Goal: Task Accomplishment & Management: Use online tool/utility

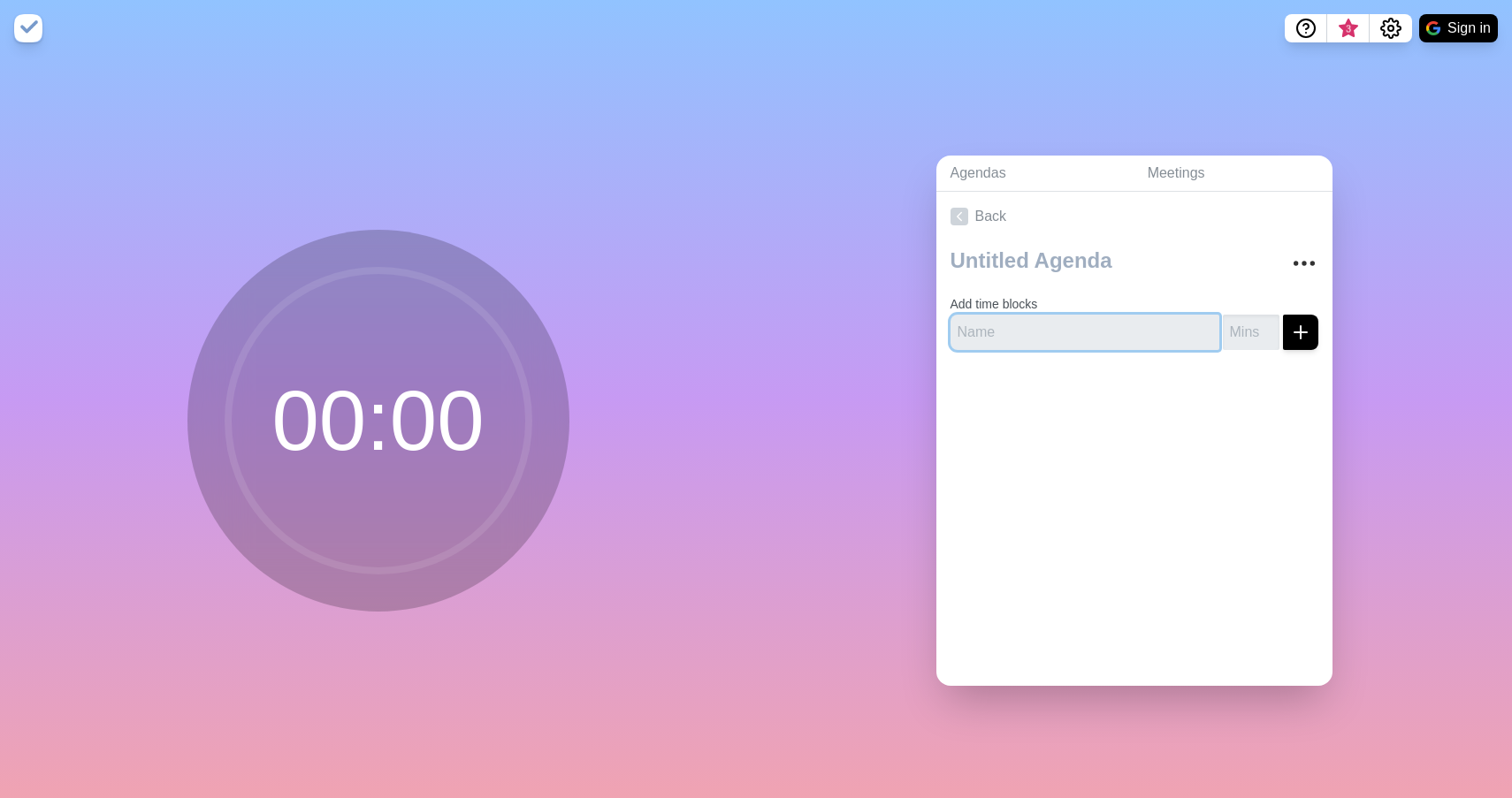
click at [1040, 337] on input "text" at bounding box center [1084, 332] width 269 height 35
type input "Taxes"
click at [1248, 331] on input "number" at bounding box center [1252, 332] width 56 height 35
type input "45"
click at [1306, 333] on icon "submit" at bounding box center [1300, 332] width 21 height 21
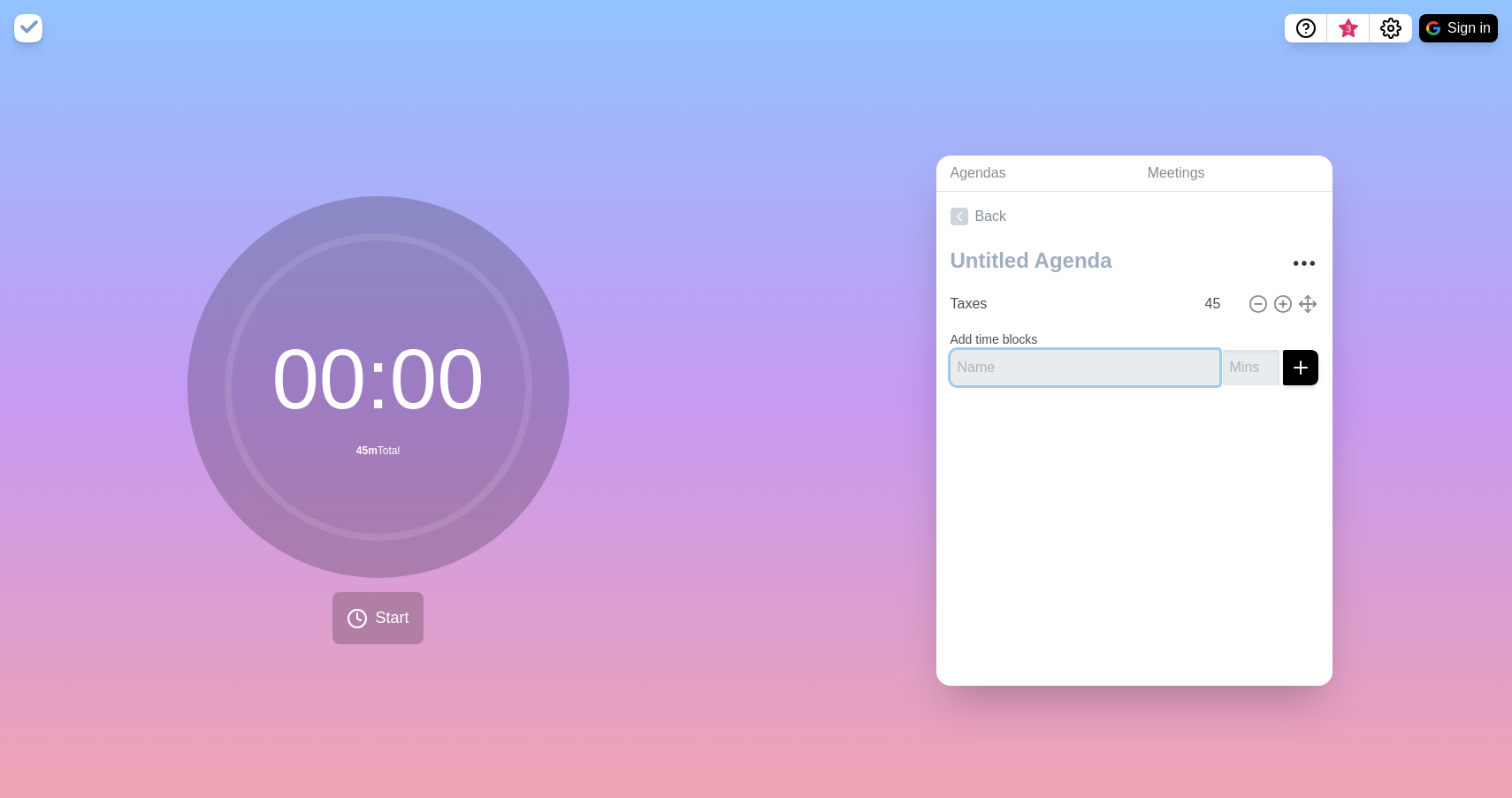
click at [1030, 372] on input "text" at bounding box center [1084, 368] width 269 height 35
type input "L"
type input "Flights to [GEOGRAPHIC_DATA]"
click at [1238, 370] on input "number" at bounding box center [1252, 368] width 56 height 35
type input "20"
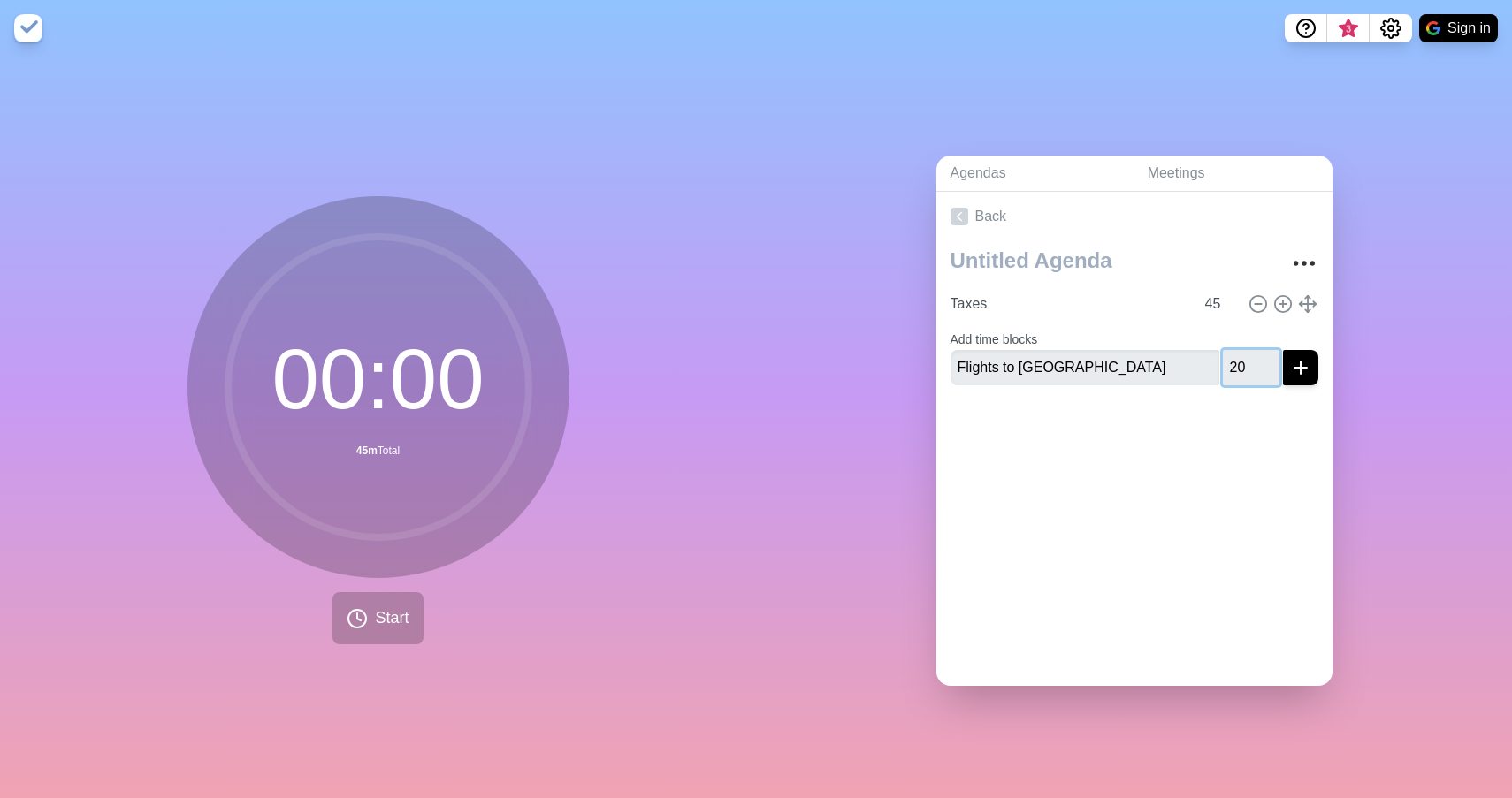
click at [1300, 366] on button "submit" at bounding box center [1301, 368] width 36 height 35
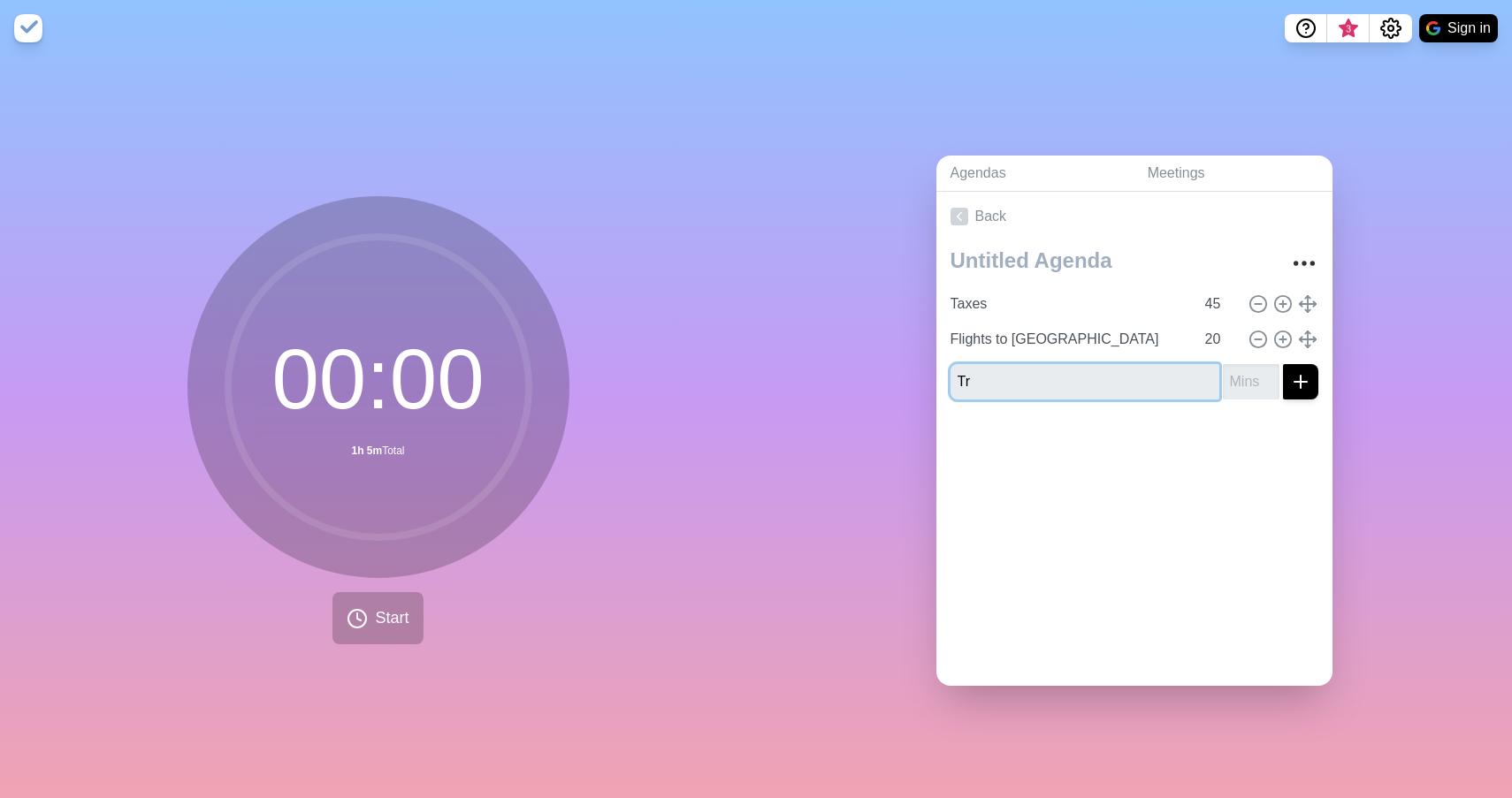
type input "T"
type input "Day Trip to DEN"
click at [1252, 381] on input "number" at bounding box center [1252, 381] width 56 height 35
type input "30"
click at [1300, 380] on button "submit" at bounding box center [1301, 381] width 36 height 35
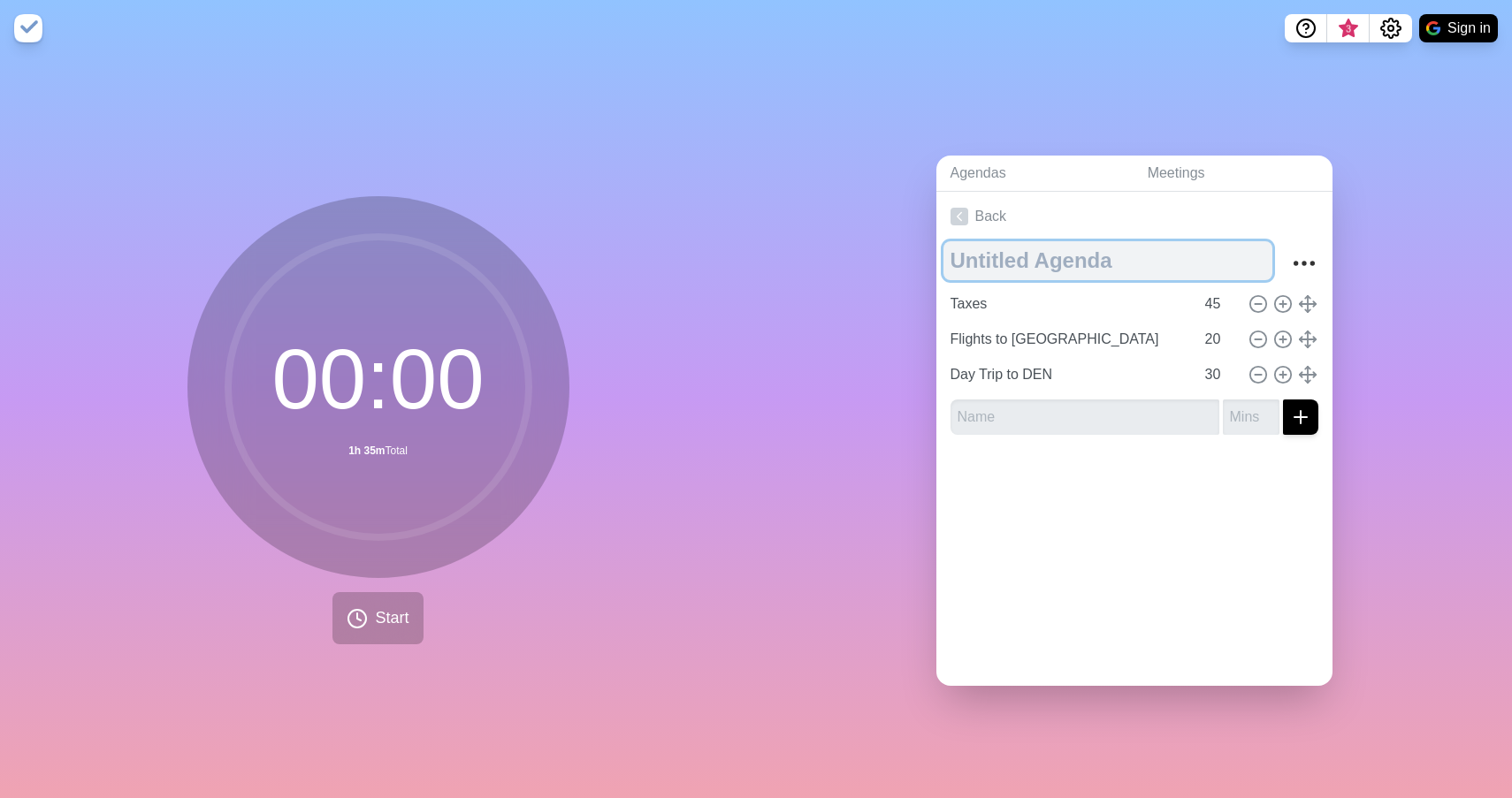
click at [994, 265] on textarea at bounding box center [1108, 260] width 329 height 39
type textarea "[DATE] Library"
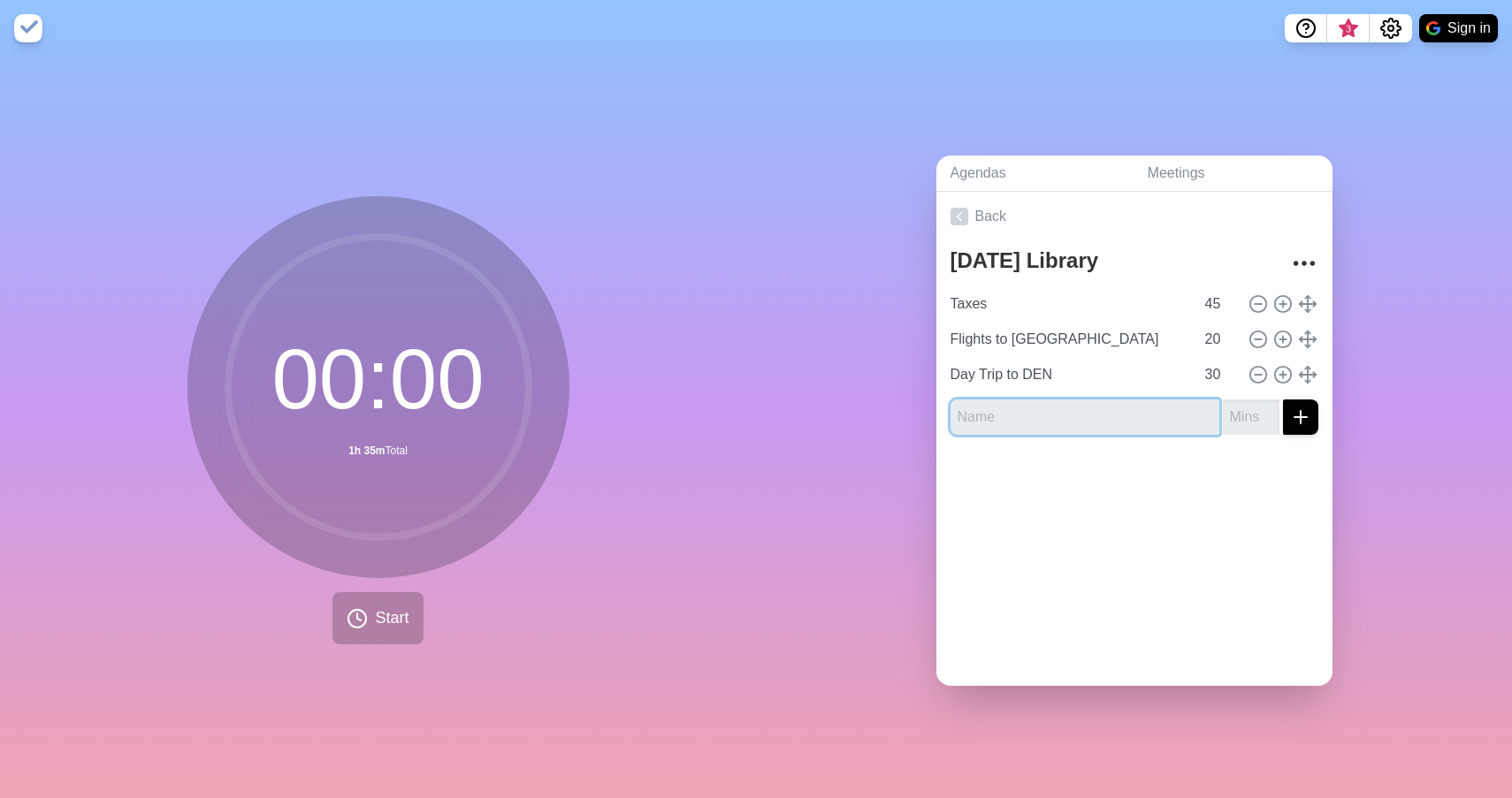
click at [999, 415] on input "text" at bounding box center [1084, 417] width 269 height 35
click at [1062, 491] on div at bounding box center [1134, 485] width 396 height 71
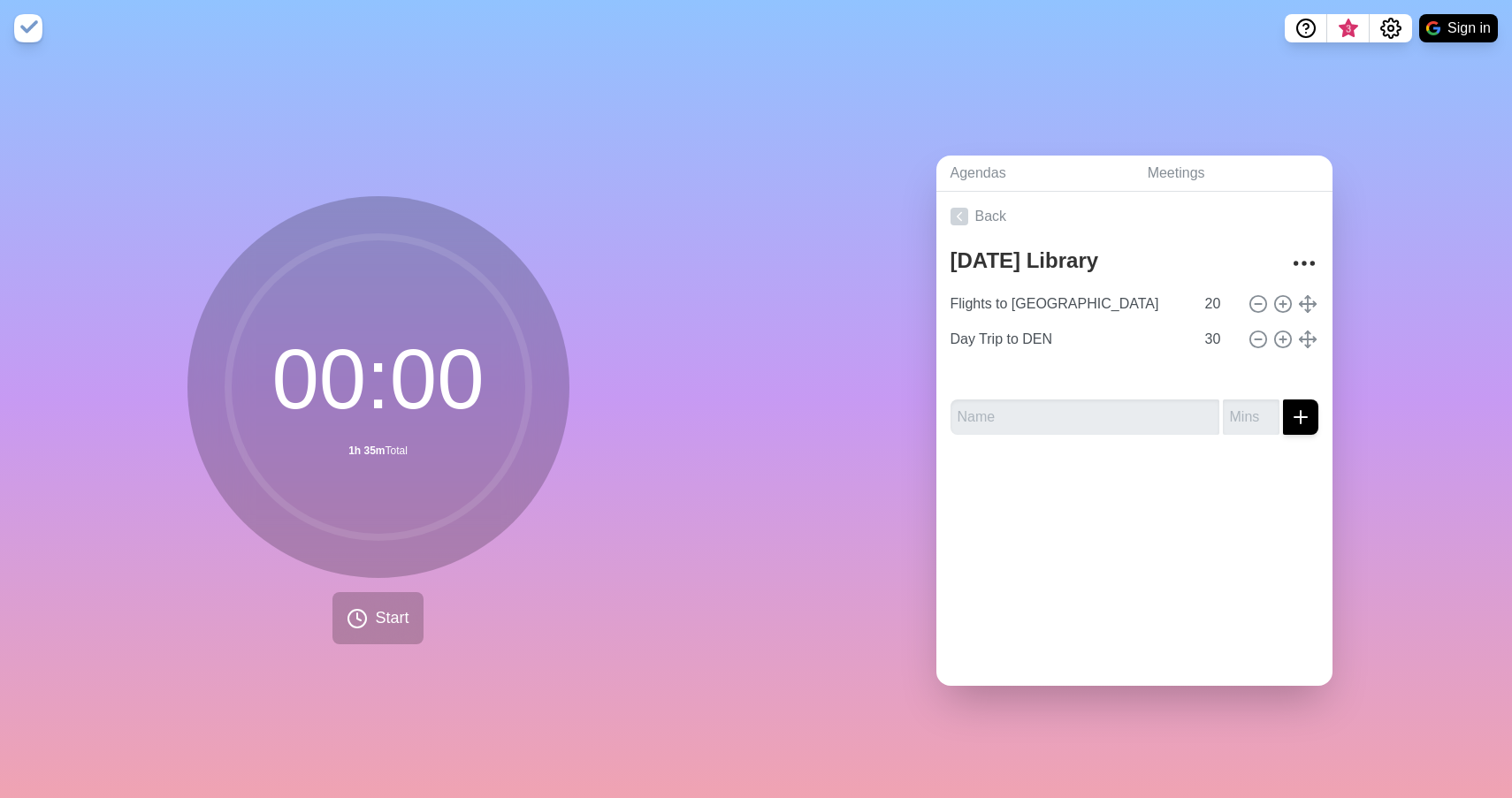
type input "Day Trip to DEN"
type input "30"
type input "Taxes"
type input "45"
type input "Flights to [GEOGRAPHIC_DATA]"
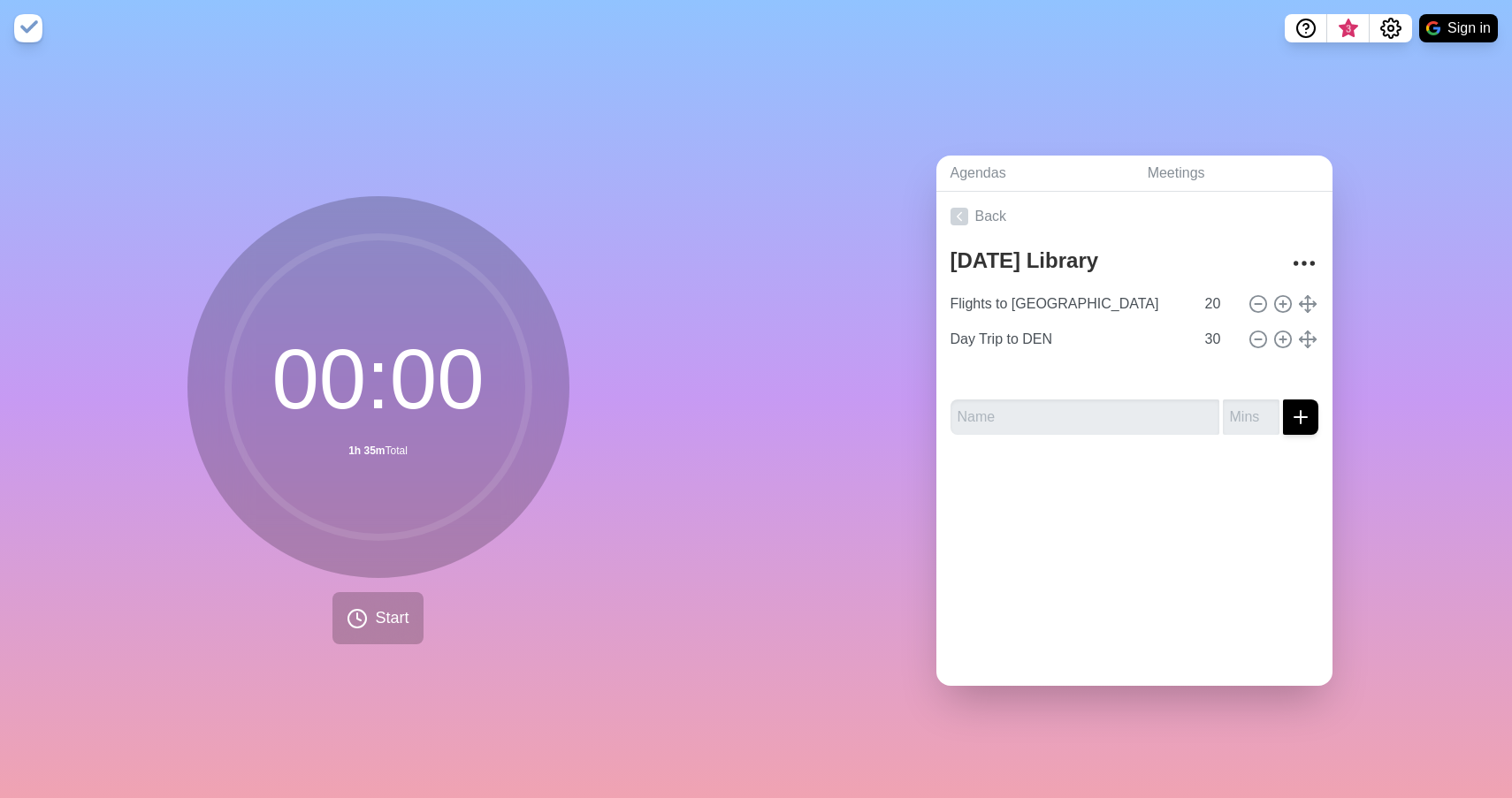
type input "20"
type input "Day Trip to DEN"
type input "30"
type input "Flights to [GEOGRAPHIC_DATA]"
type input "20"
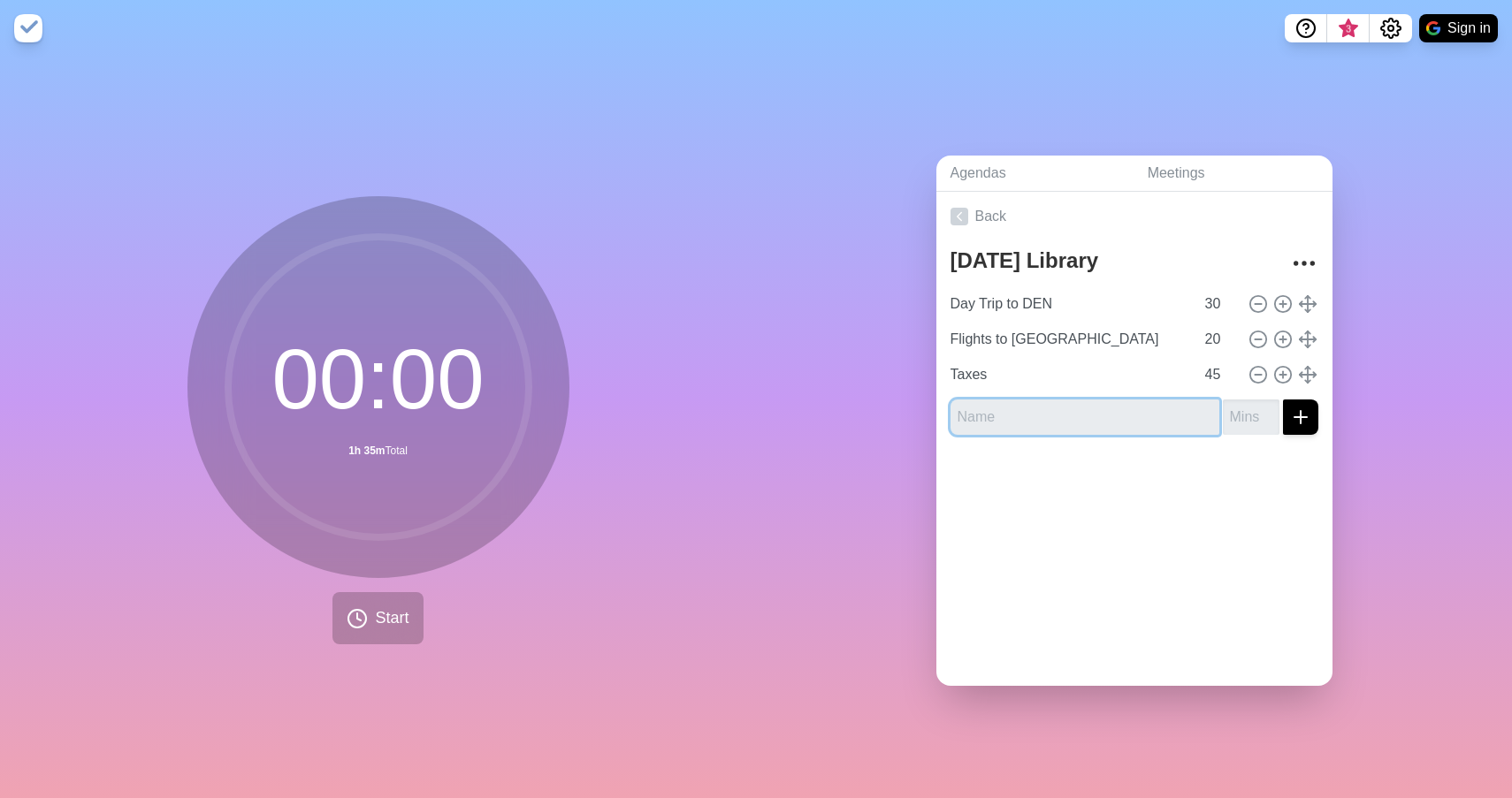
click at [1094, 426] on input "text" at bounding box center [1084, 417] width 269 height 35
click at [1081, 500] on div at bounding box center [1134, 485] width 396 height 71
click at [381, 623] on span "Start" at bounding box center [391, 618] width 34 height 24
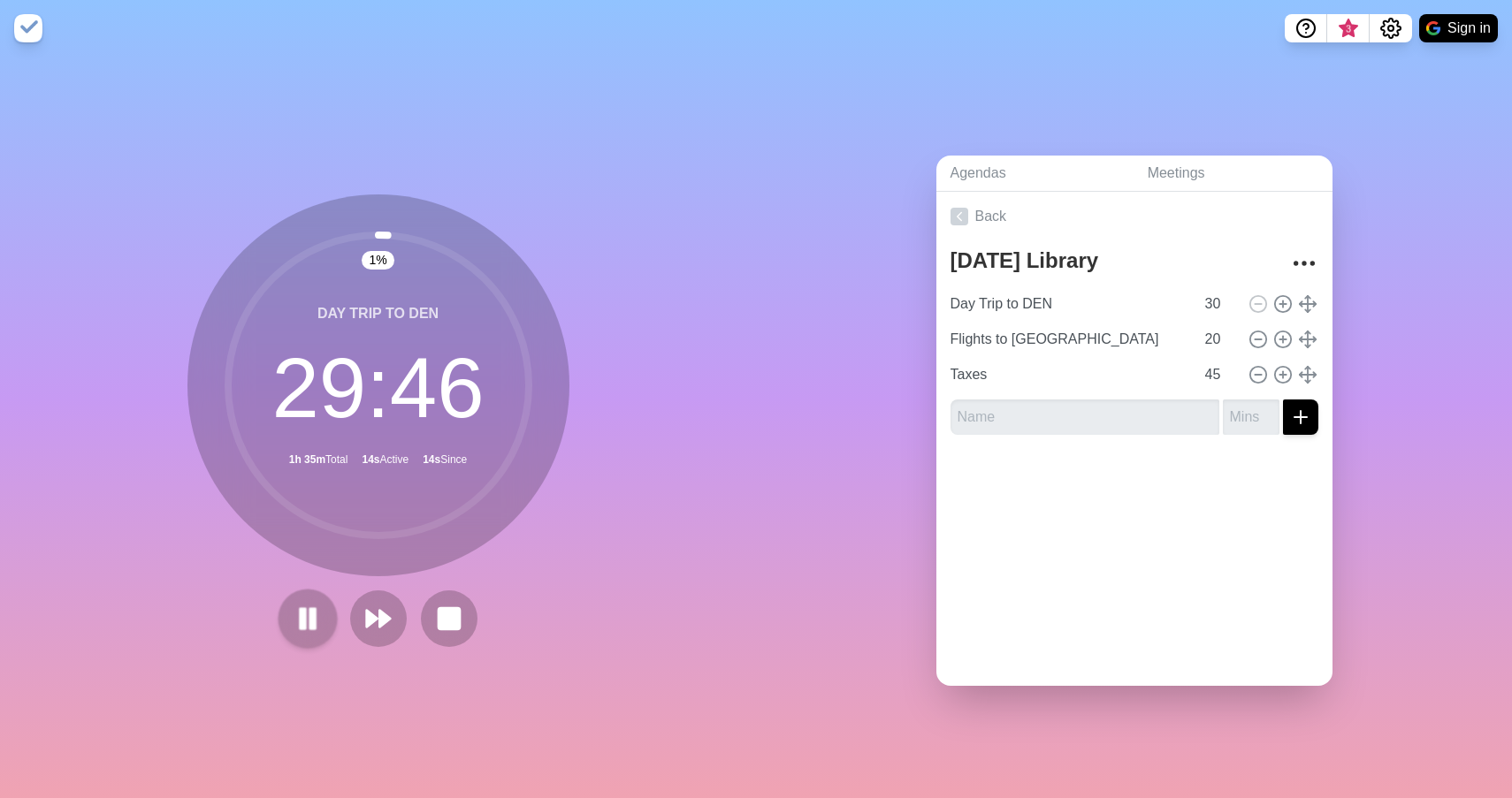
click at [298, 620] on icon at bounding box center [308, 619] width 30 height 30
click at [1011, 411] on input "text" at bounding box center [1084, 417] width 269 height 35
type input "L"
type input "l"
click at [1245, 432] on input "number" at bounding box center [1252, 417] width 56 height 35
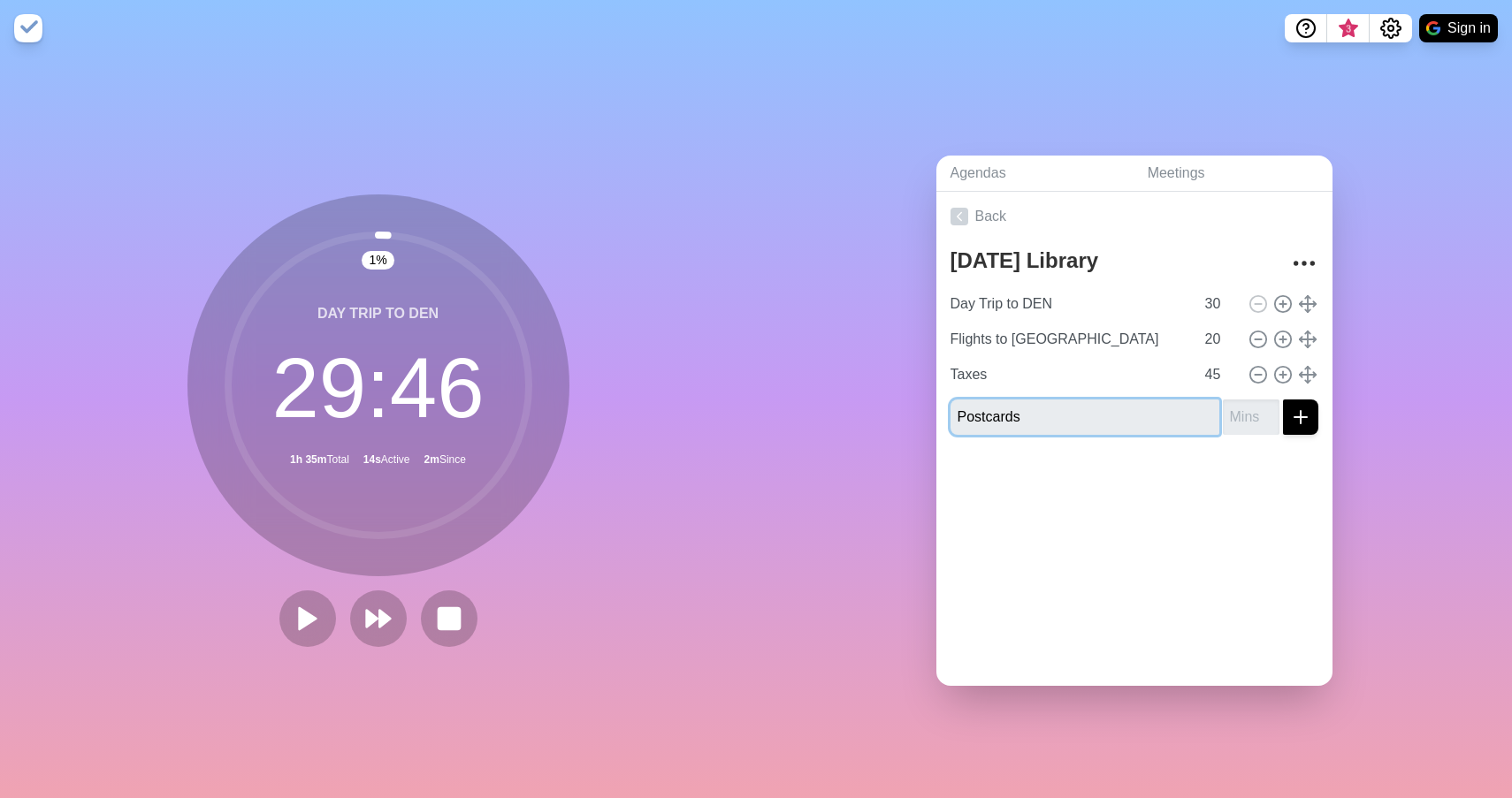
click at [1164, 413] on input "Postcards" at bounding box center [1084, 417] width 269 height 35
type input "Postcards for friends"
click at [1243, 419] on input "number" at bounding box center [1252, 417] width 56 height 35
type input "25"
click at [1300, 416] on button "submit" at bounding box center [1301, 417] width 36 height 35
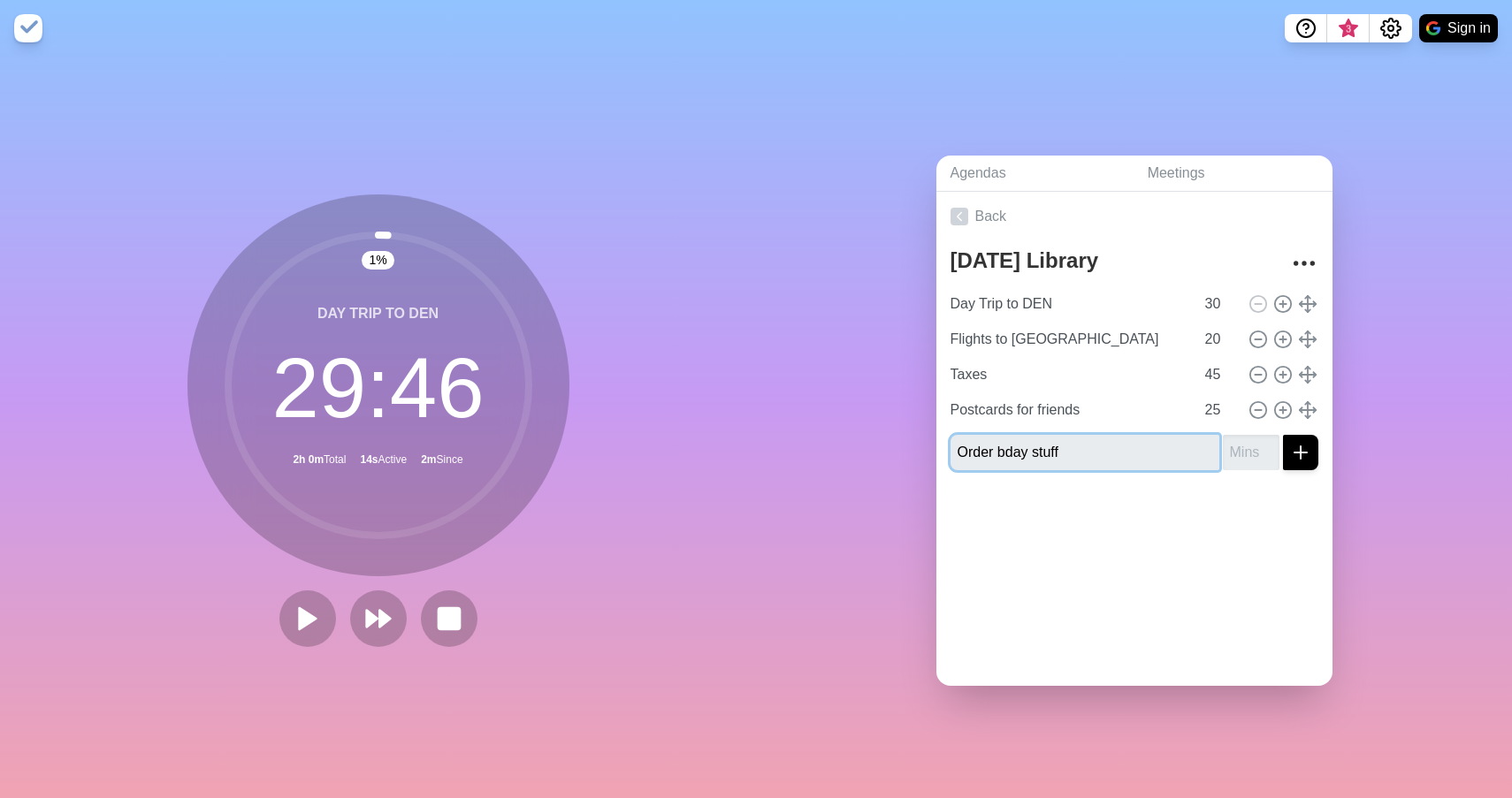
type input "Order bday stuff"
click at [1256, 460] on input "number" at bounding box center [1252, 452] width 56 height 35
type input "30"
click at [1300, 450] on button "submit" at bounding box center [1301, 452] width 36 height 35
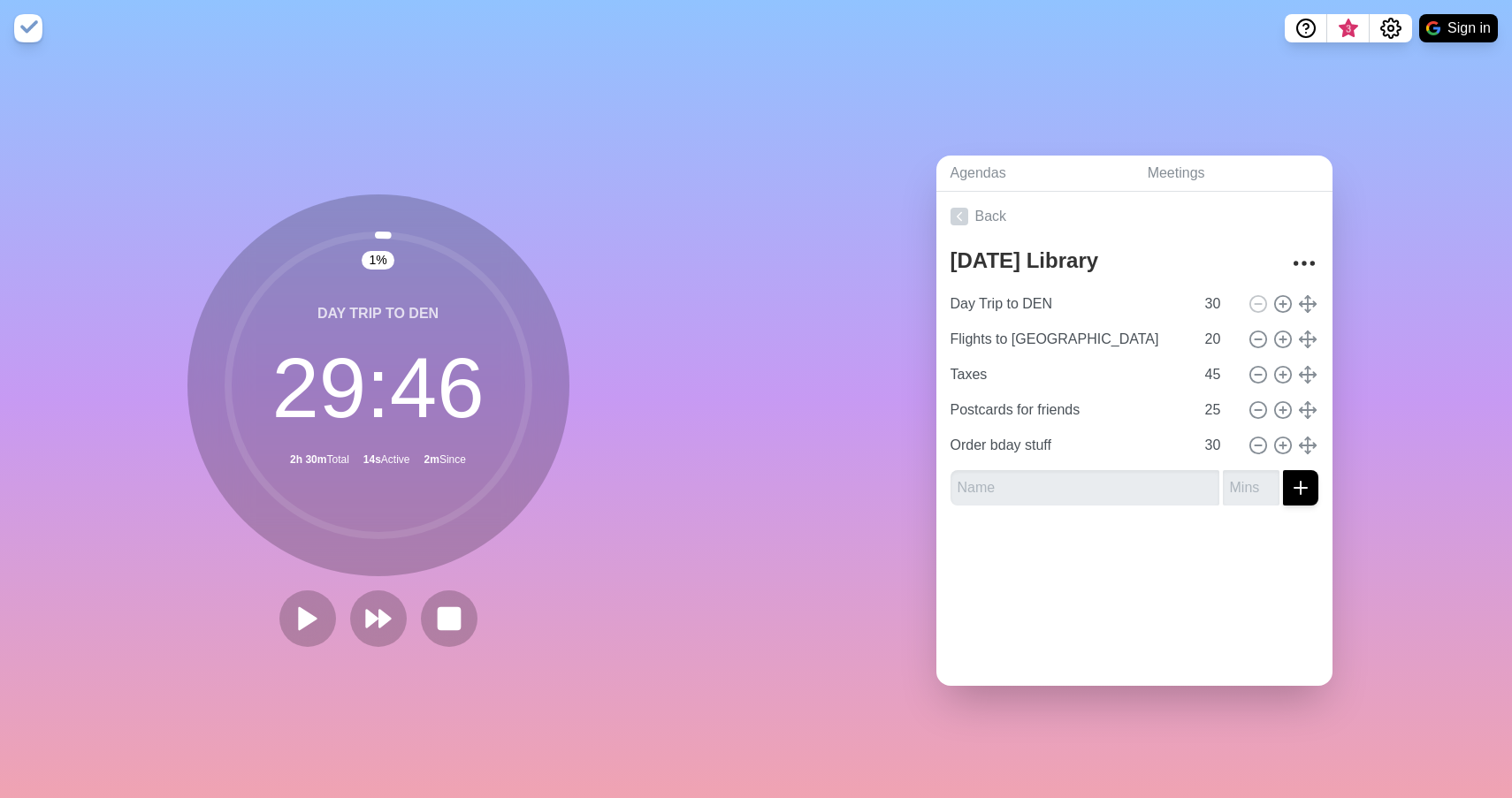
click at [1250, 557] on div at bounding box center [1134, 555] width 396 height 71
type input "Order bday stuff"
type input "Day Trip to DEN"
type input "30"
type input "Flights to [GEOGRAPHIC_DATA]"
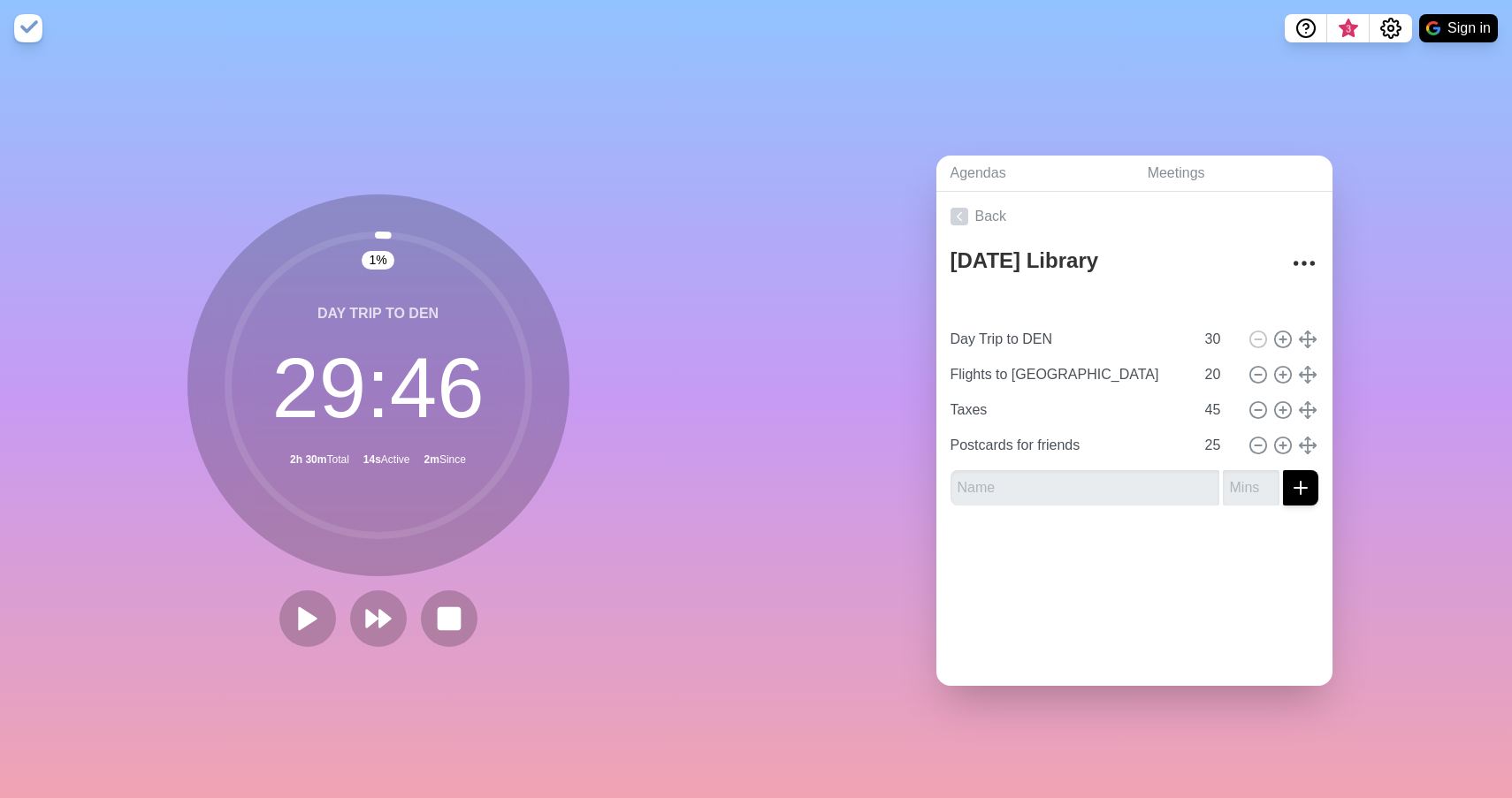
type input "20"
type input "Taxes"
type input "45"
type input "Postcards for friends"
type input "25"
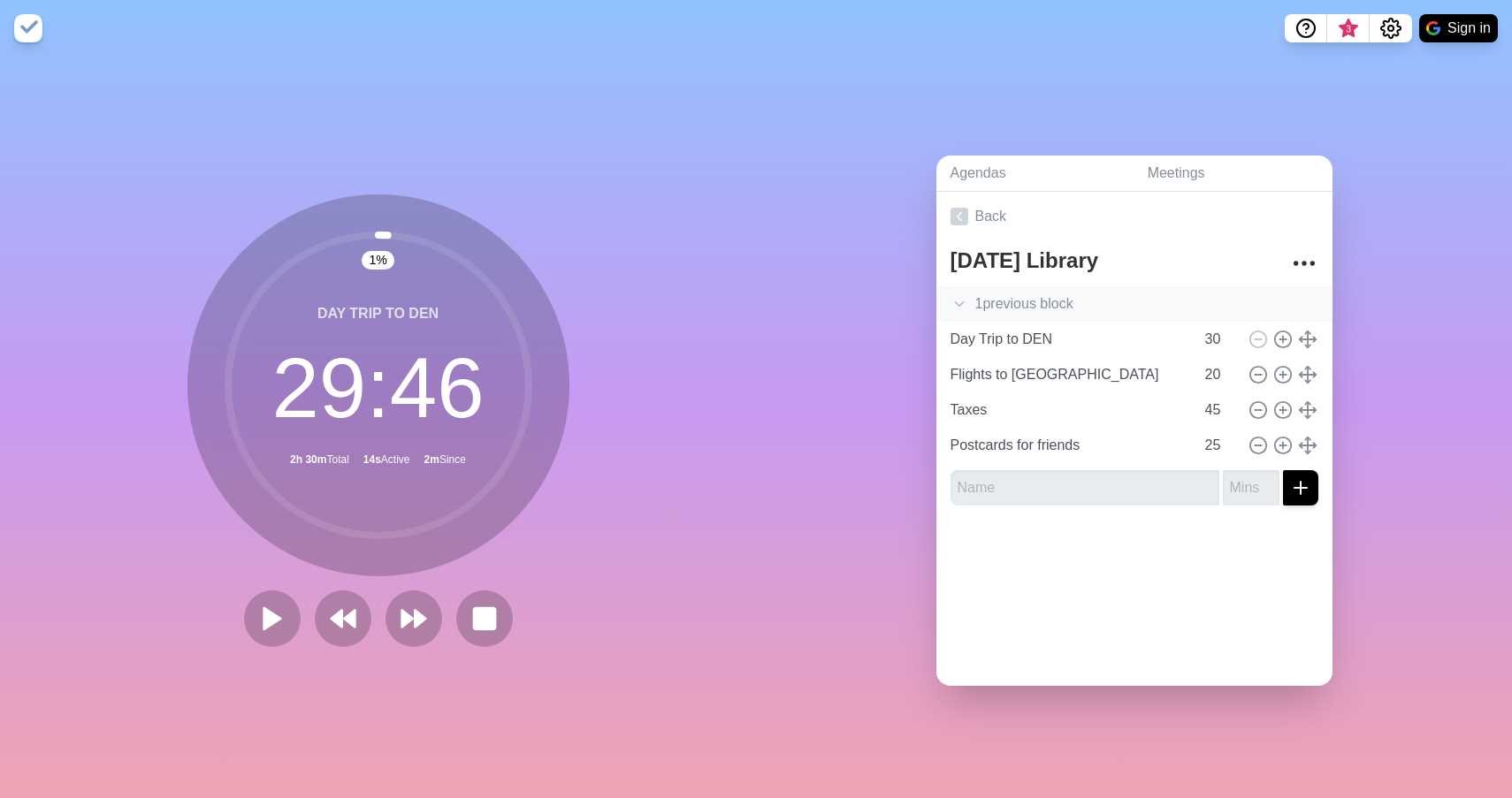
click at [958, 309] on icon at bounding box center [959, 303] width 17 height 17
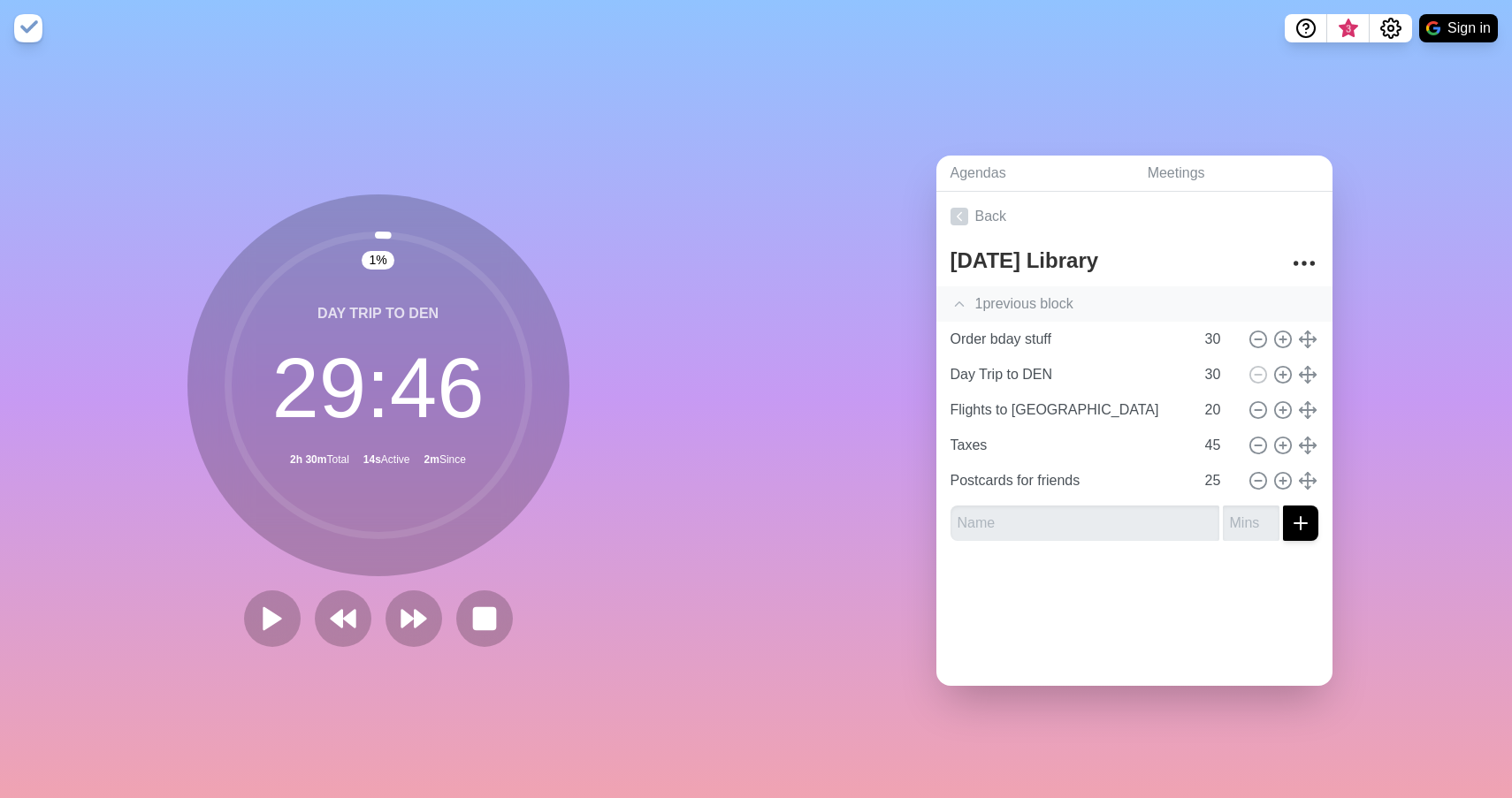
click at [1107, 604] on div at bounding box center [1134, 591] width 396 height 71
click at [964, 303] on icon at bounding box center [959, 303] width 17 height 17
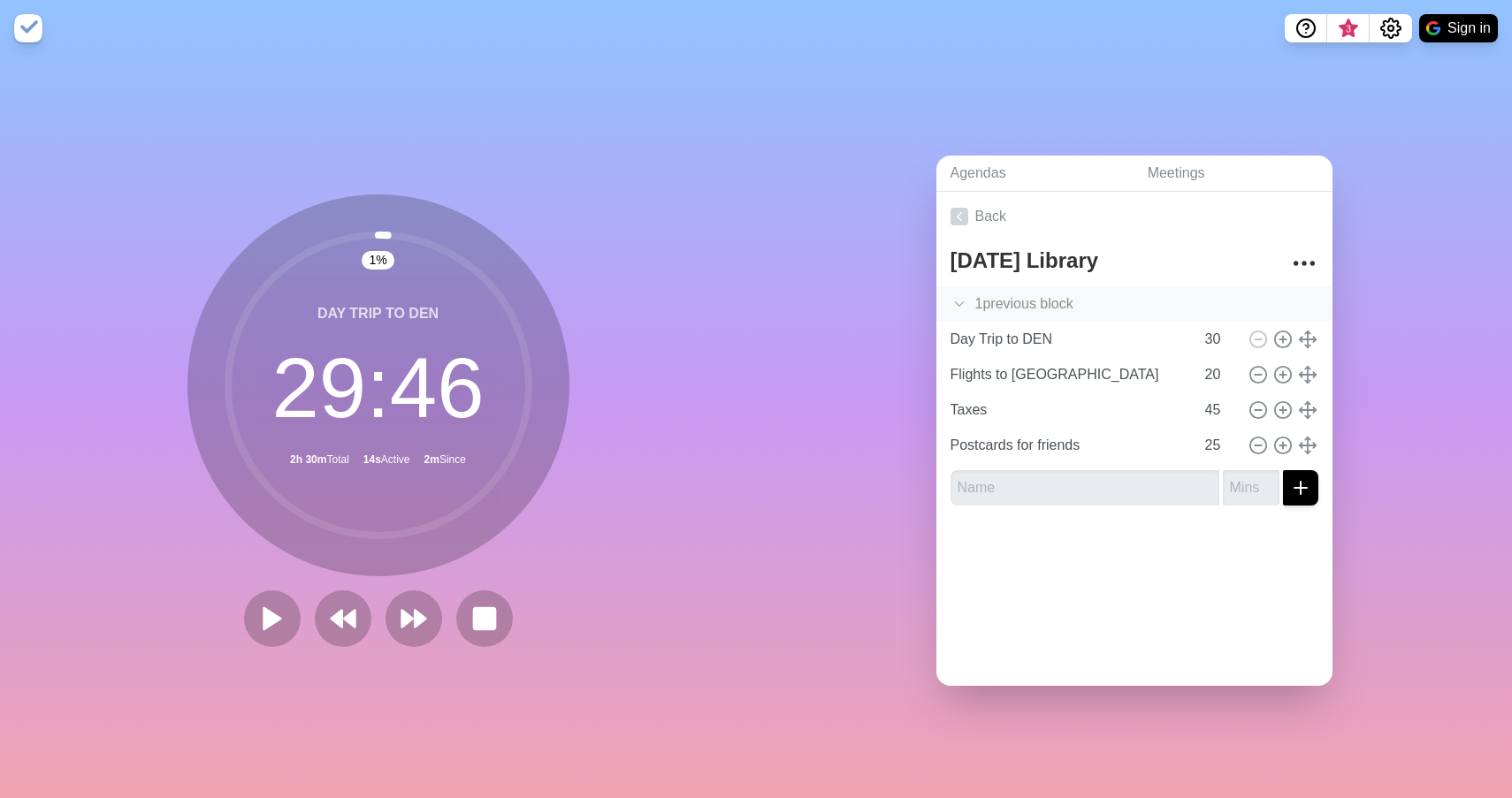
click at [964, 303] on icon at bounding box center [959, 303] width 17 height 17
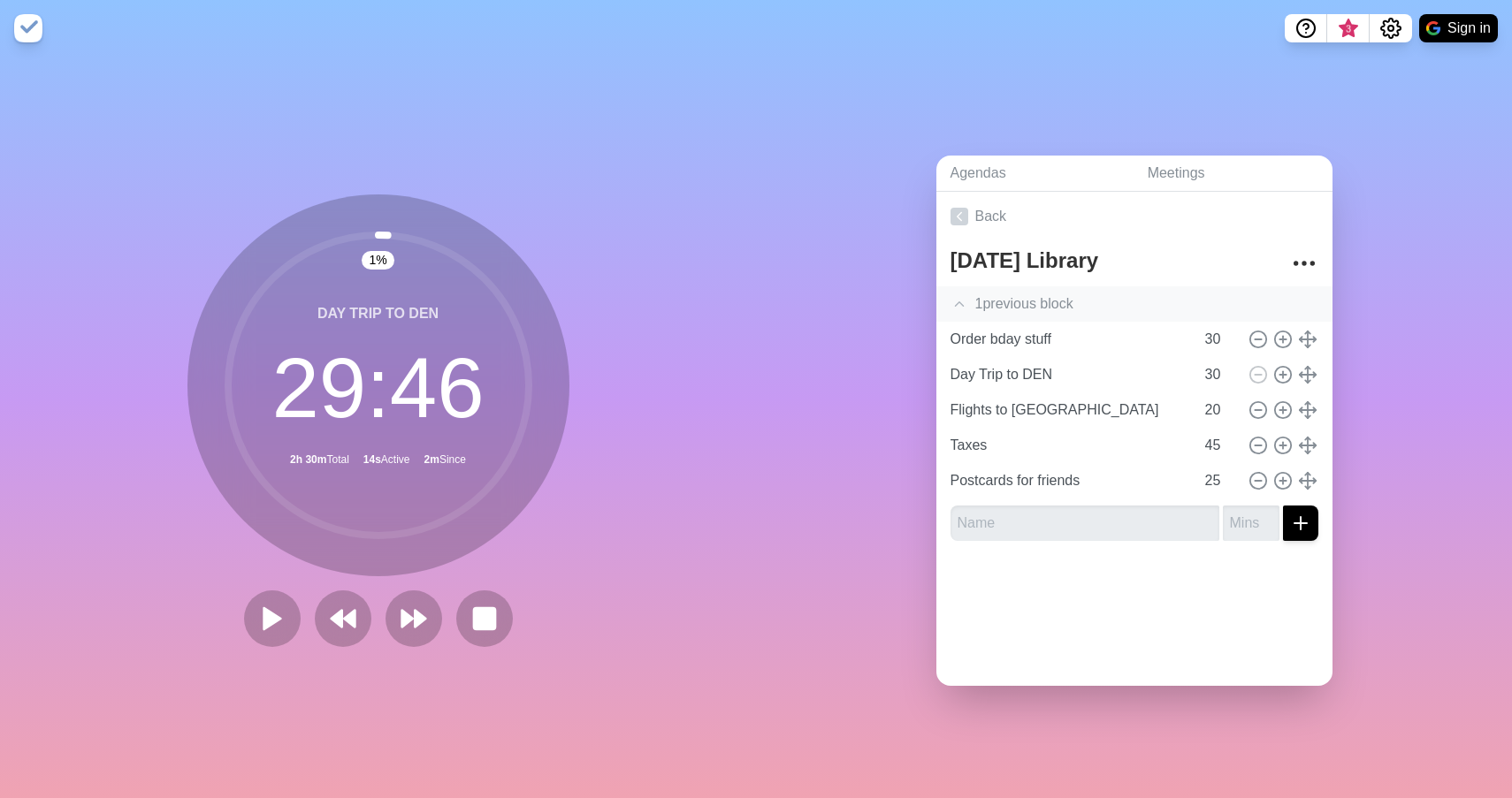
click at [1116, 638] on div "Back [DATE] Library 1 previous block Order bday stuff 30 Day Trip to DEN 30 Fli…" at bounding box center [1134, 439] width 396 height 494
type input "Flights to [GEOGRAPHIC_DATA]"
type input "20"
type input "Order bday stuff"
type input "30"
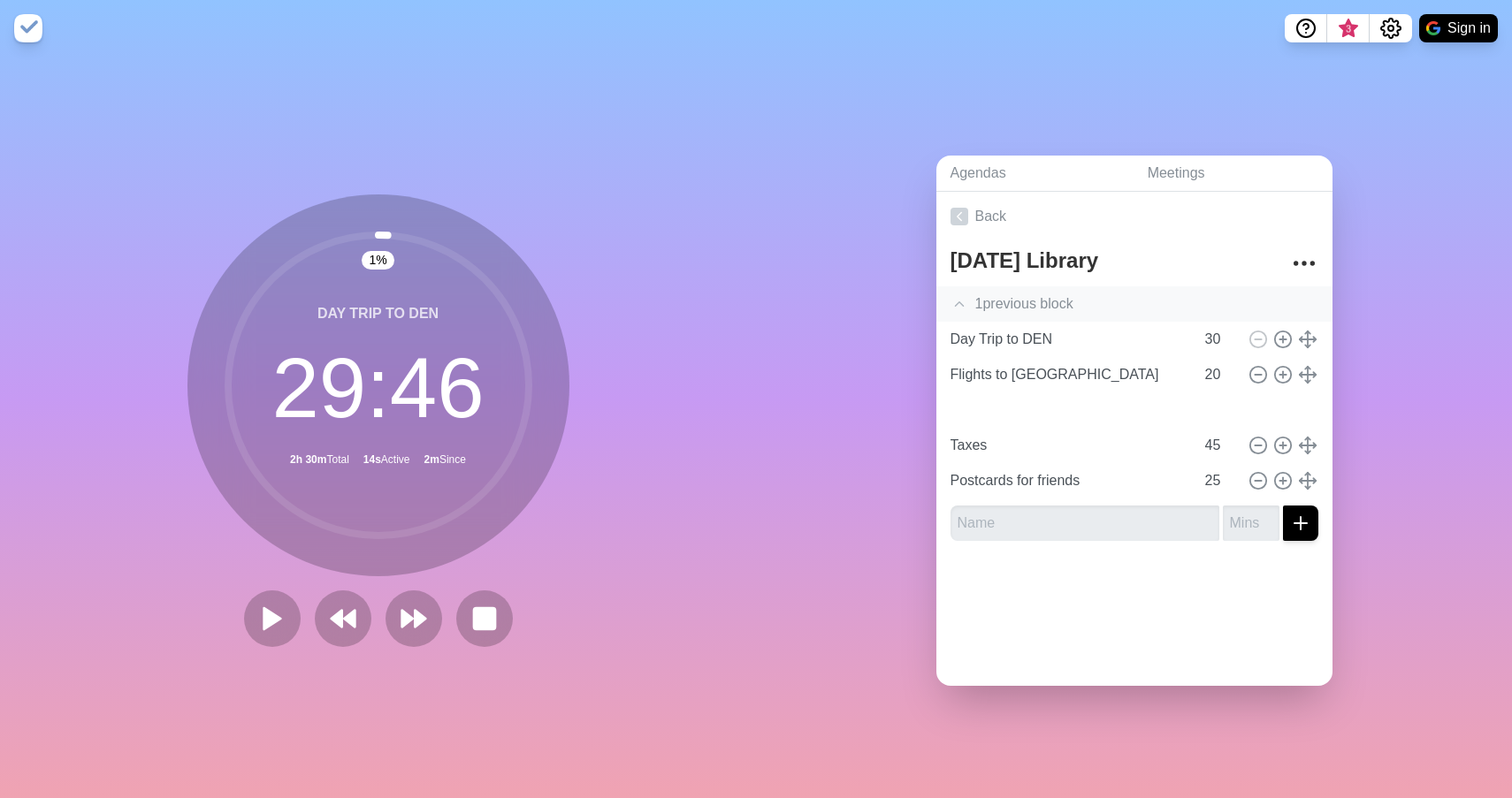
type input "Day Trip to DEN"
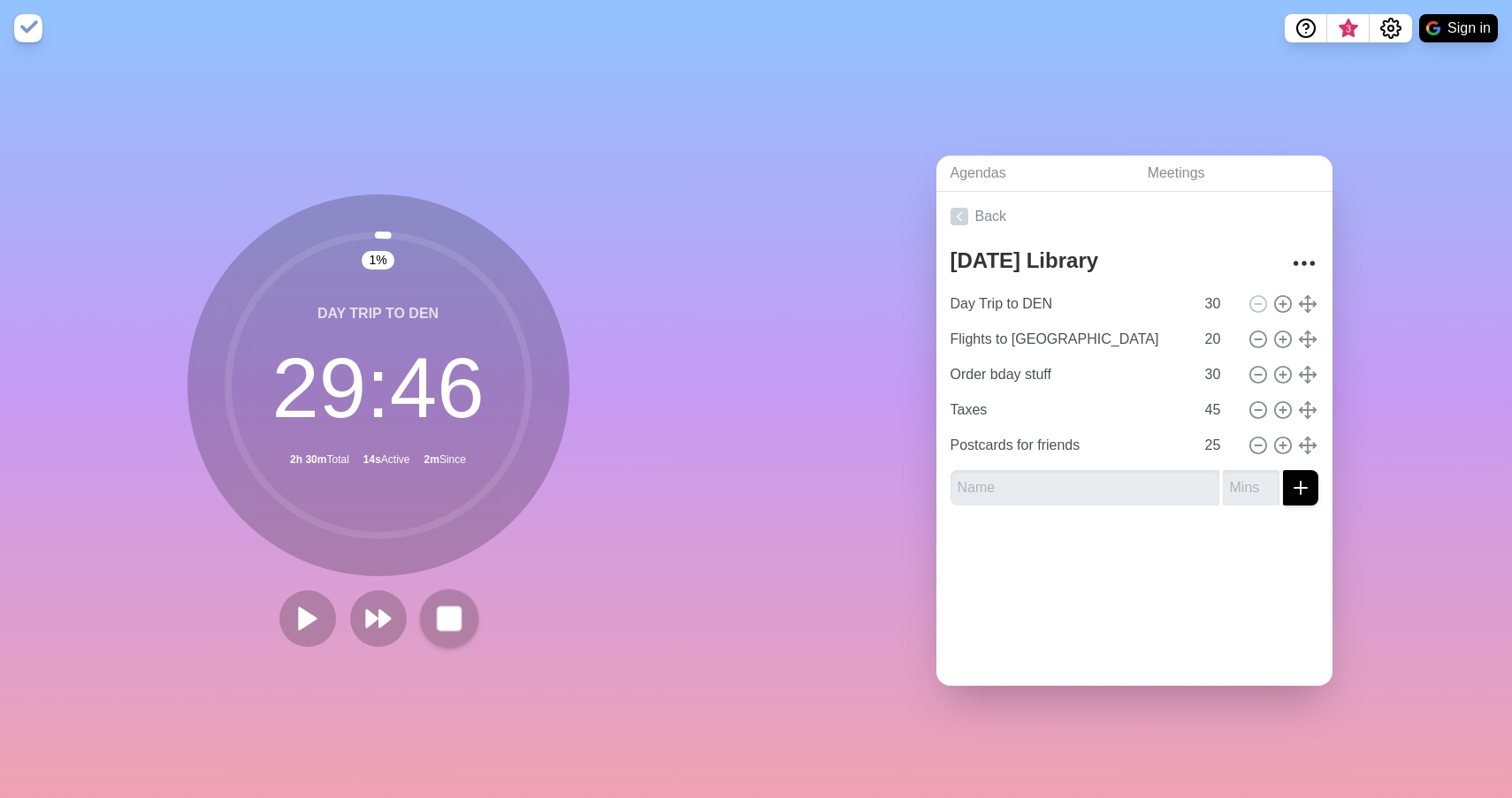
click at [458, 613] on rect at bounding box center [449, 618] width 22 height 22
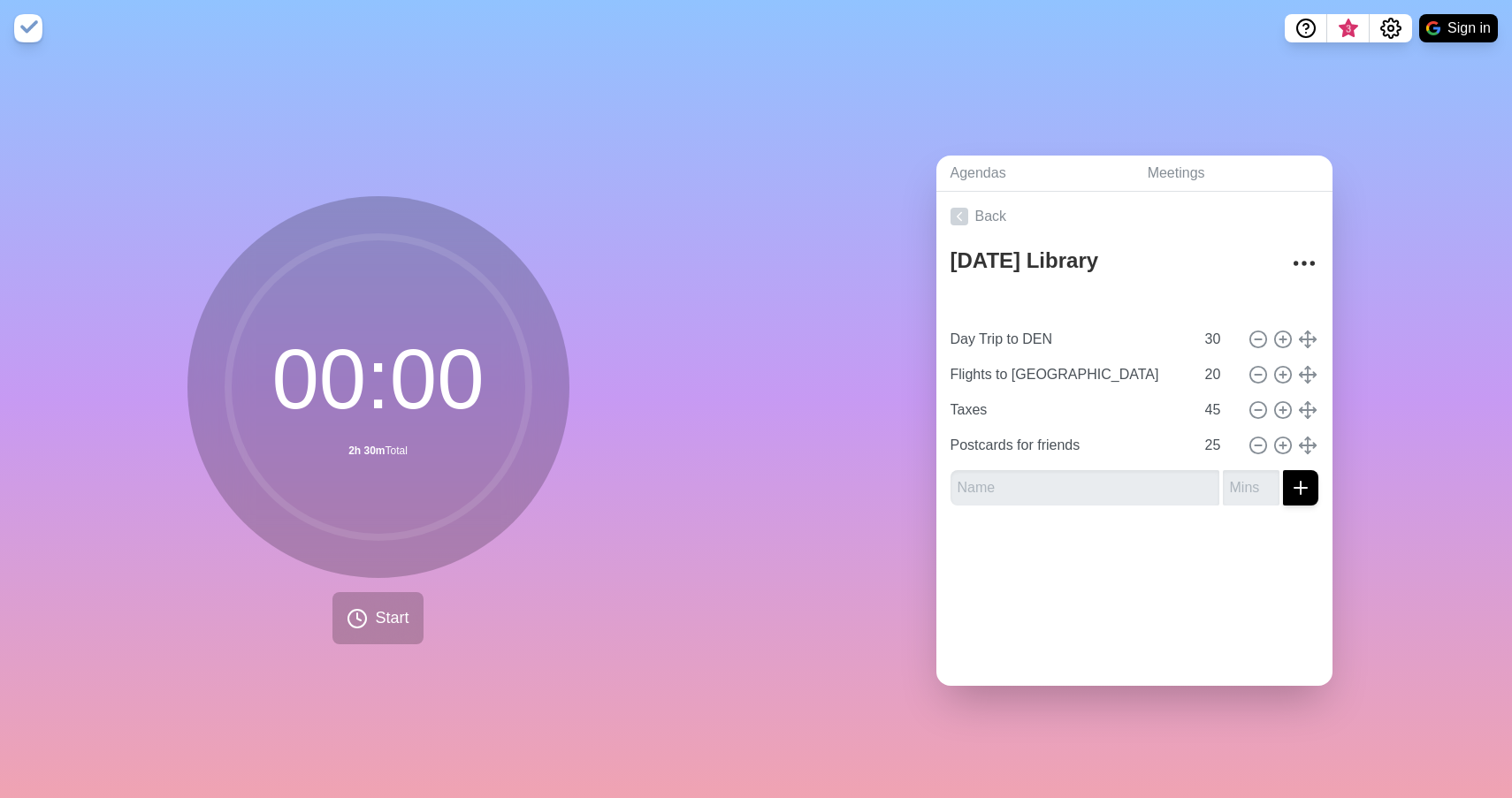
type input "Order bday stuff"
type input "Day Trip to DEN"
type input "30"
type input "Flights to [GEOGRAPHIC_DATA]"
type input "20"
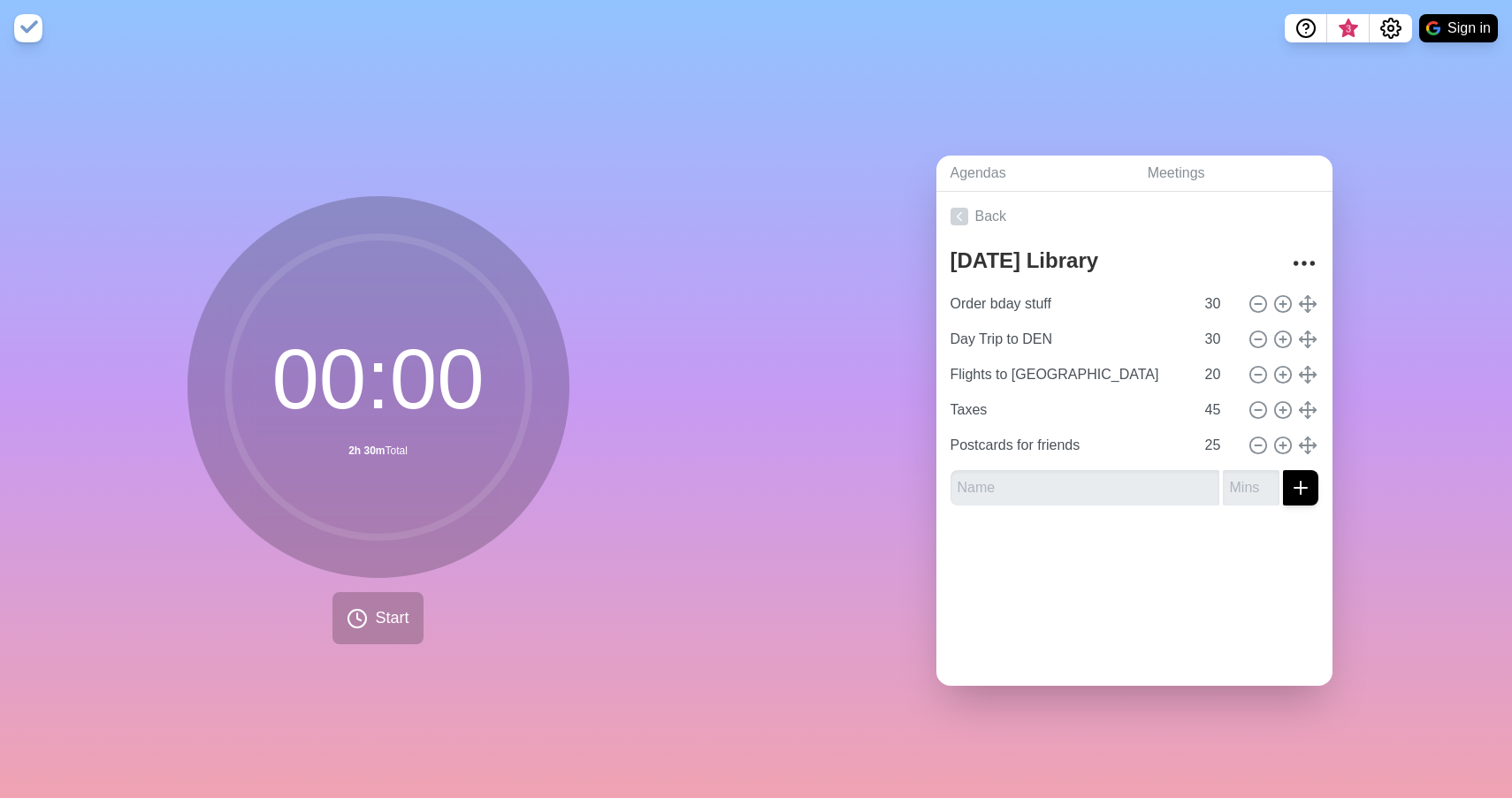
drag, startPoint x: 1307, startPoint y: 412, endPoint x: 1307, endPoint y: 355, distance: 57.0
click at [1307, 355] on div "Order bday stuff 30 Day Trip to DEN 30 Flights to [GEOGRAPHIC_DATA] 20 Taxes 45…" at bounding box center [1134, 375] width 368 height 177
drag, startPoint x: 1308, startPoint y: 441, endPoint x: 1310, endPoint y: 375, distance: 66.0
click at [1310, 374] on div "Order bday stuff 30 Day Trip to DEN 30 Flights to [GEOGRAPHIC_DATA] 20 Taxes 45…" at bounding box center [1134, 375] width 368 height 177
type input "Postcards for friends"
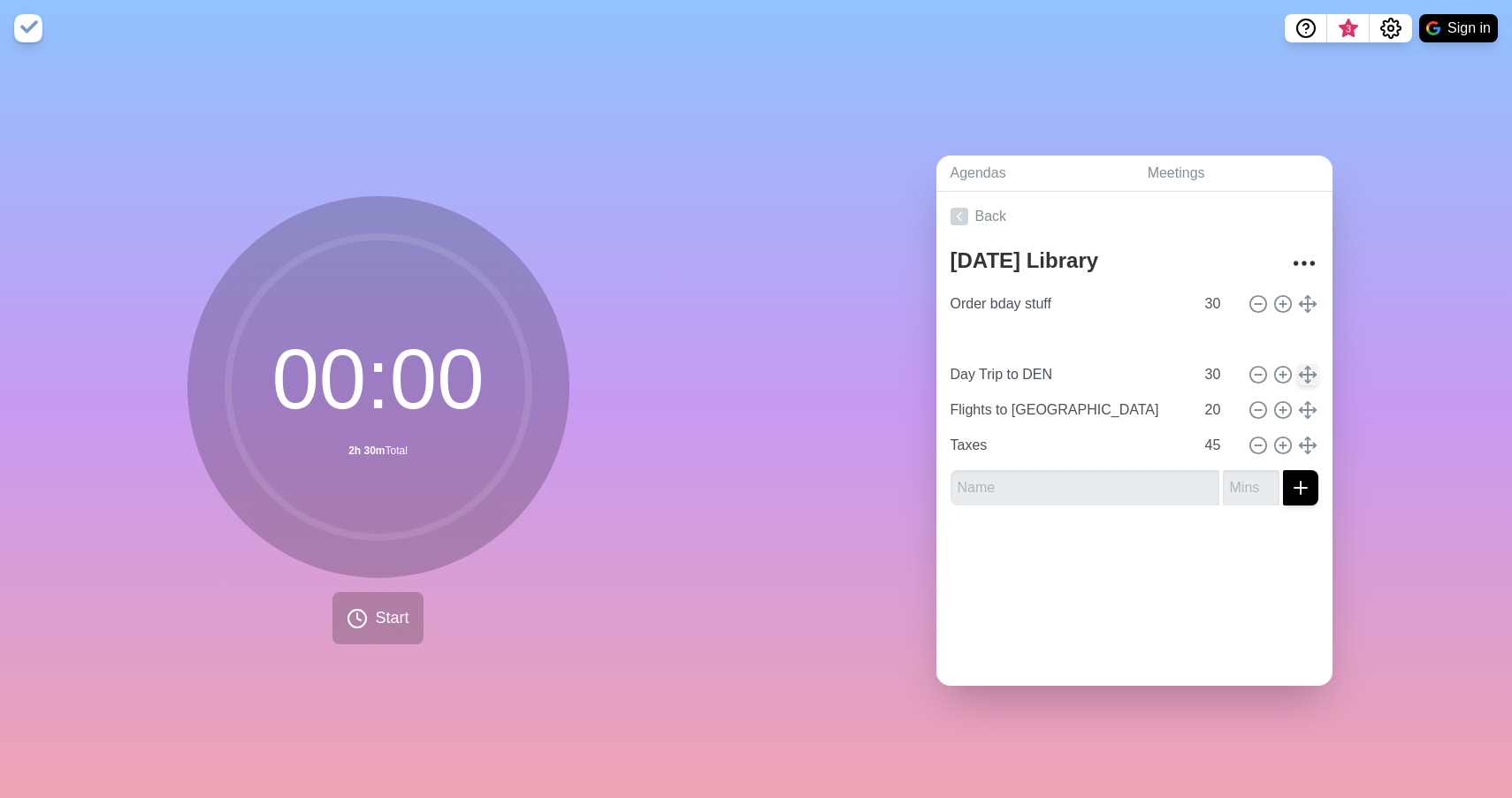
type input "25"
type input "Day Trip to DEN"
type input "30"
type input "Flights to [GEOGRAPHIC_DATA]"
type input "20"
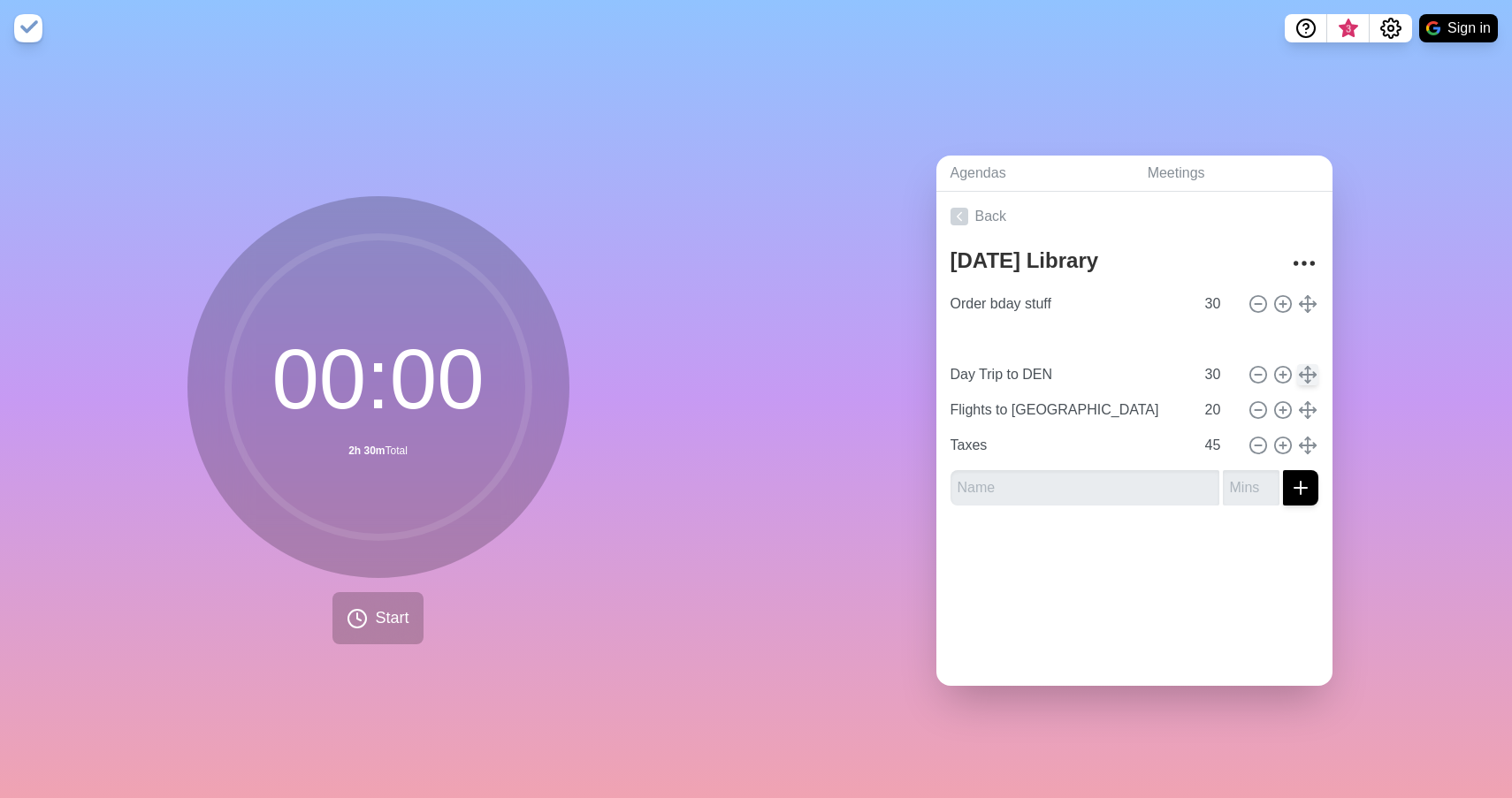
type input "Taxes"
type input "45"
click at [1033, 486] on input "text" at bounding box center [1084, 488] width 269 height 35
click at [976, 488] on input "F1 Project" at bounding box center [1084, 488] width 269 height 35
type input "F1 Shirt Project"
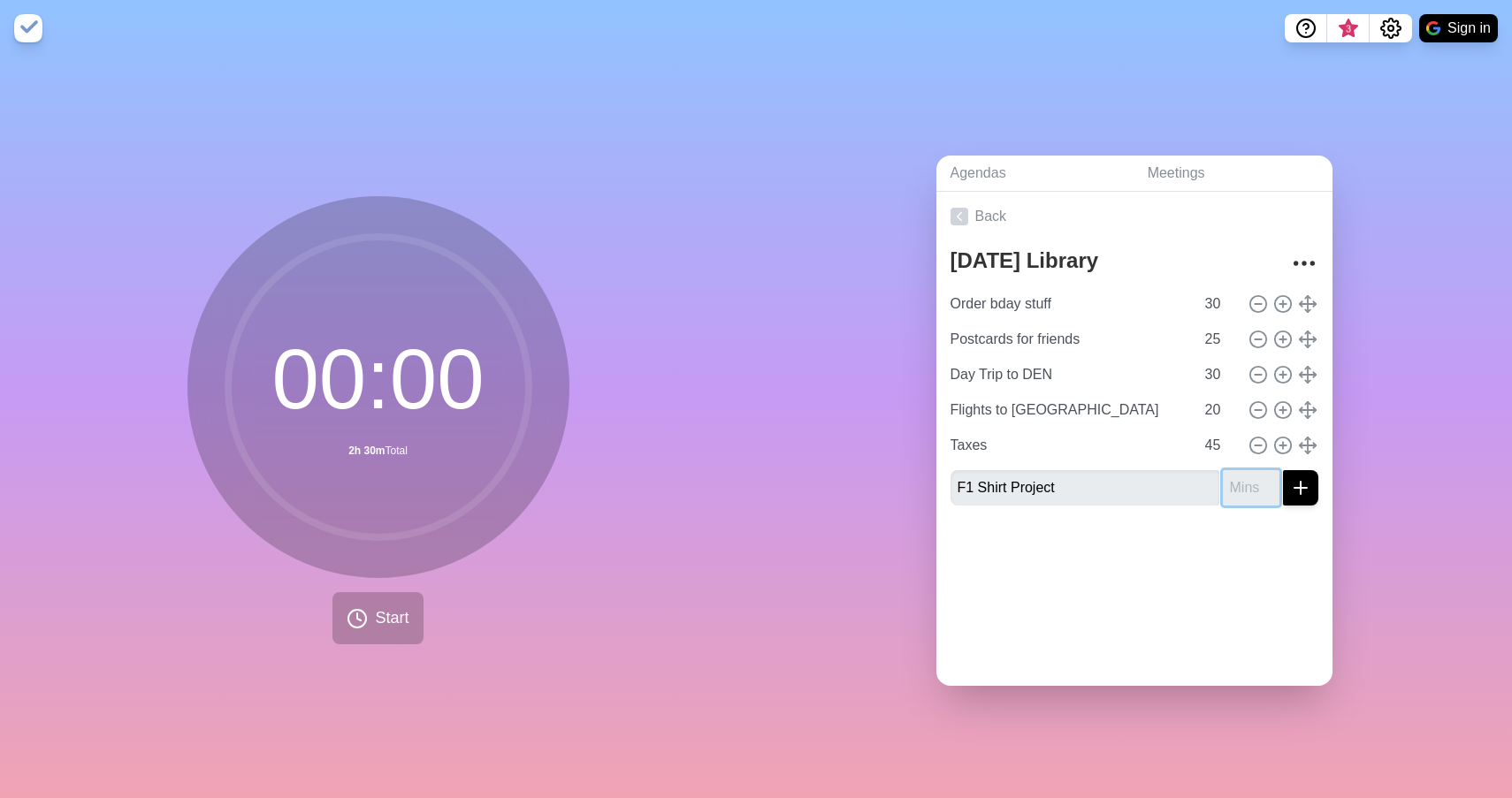
click at [1250, 490] on input "number" at bounding box center [1252, 488] width 56 height 35
type input "60"
click at [1300, 486] on button "submit" at bounding box center [1301, 488] width 36 height 35
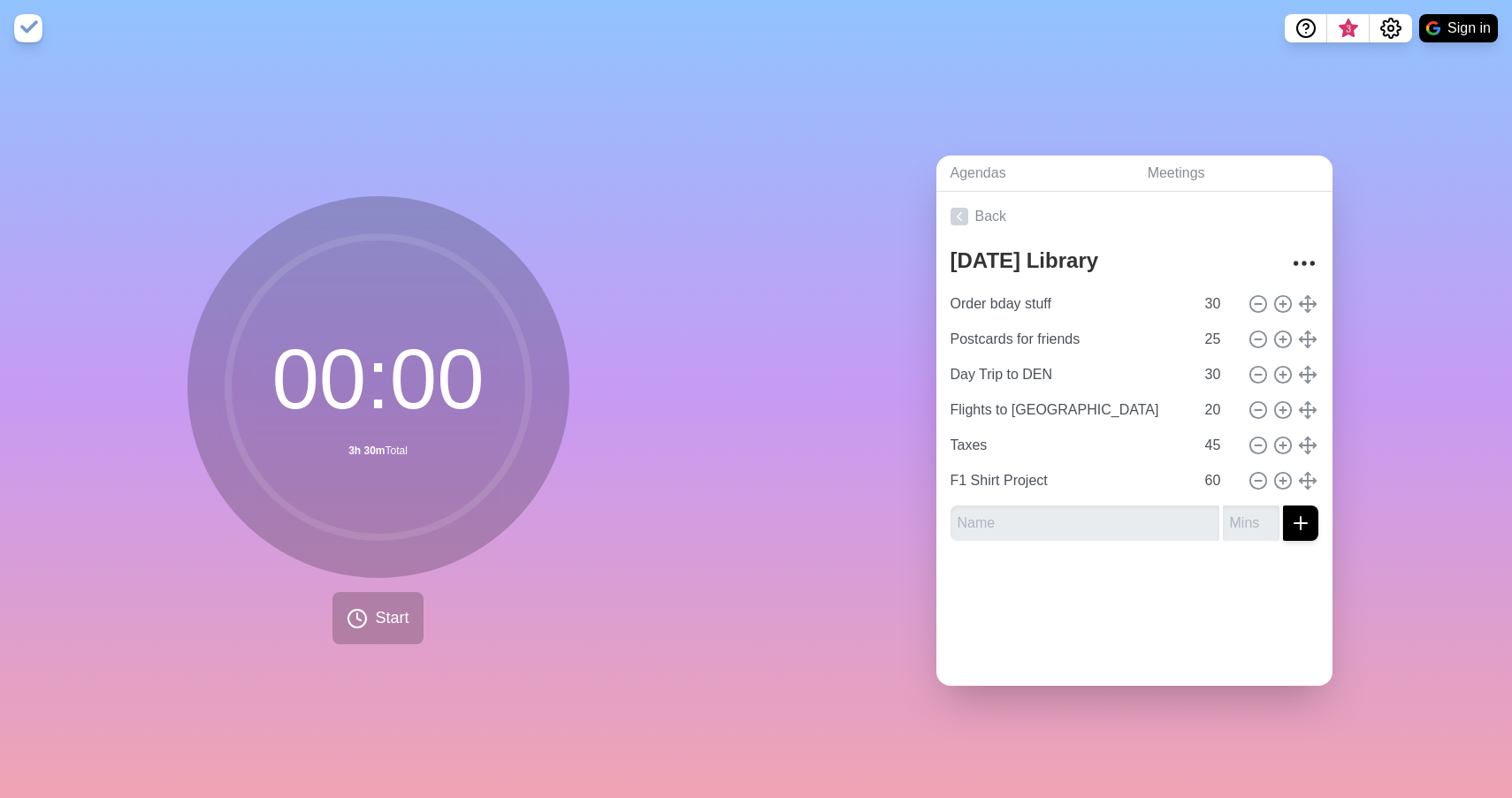
click at [1243, 608] on div at bounding box center [1134, 591] width 396 height 71
click at [1172, 312] on input "Order bday stuff" at bounding box center [1070, 304] width 251 height 35
click at [1095, 630] on div "Back [DATE] Library Order bday stuff 30 Postcards for friends 25 Day Trip to DE…" at bounding box center [1134, 439] width 396 height 494
click at [373, 612] on button "Start" at bounding box center [377, 618] width 90 height 52
